Goal: Task Accomplishment & Management: Complete application form

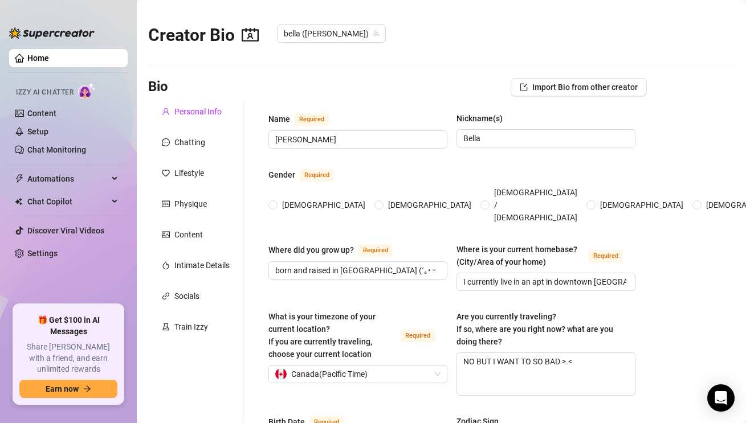
radio input "true"
type input "[DATE]"
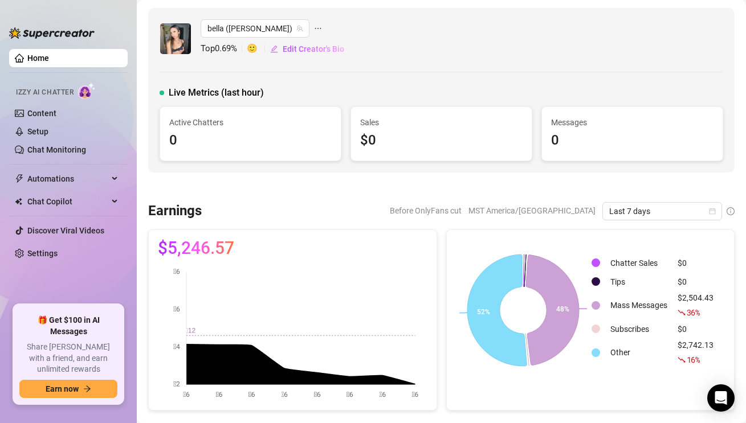
click at [30, 54] on link "Home" at bounding box center [38, 58] width 22 height 9
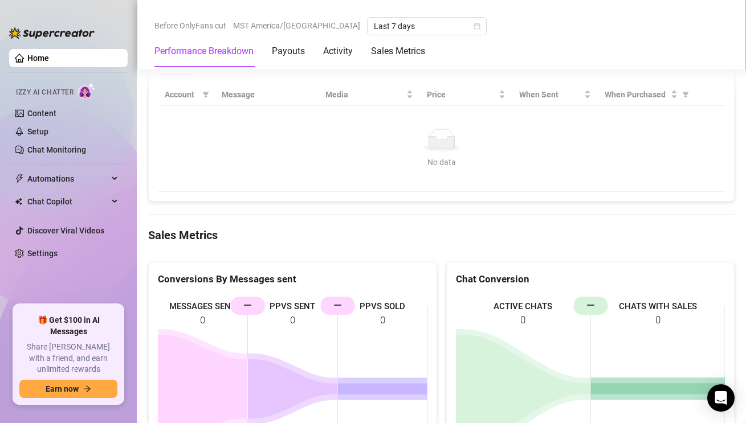
scroll to position [1597, 0]
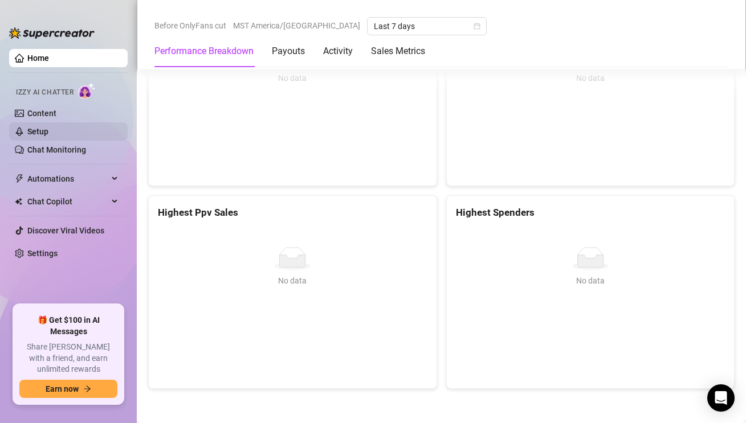
click at [33, 129] on link "Setup" at bounding box center [37, 131] width 21 height 9
